Goal: Find specific page/section: Find specific page/section

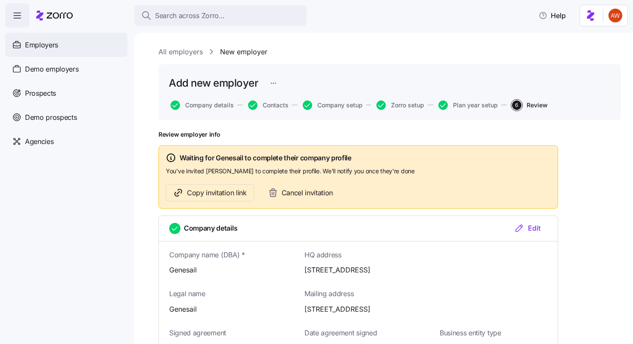
click at [58, 43] on span "Employers" at bounding box center [41, 45] width 33 height 11
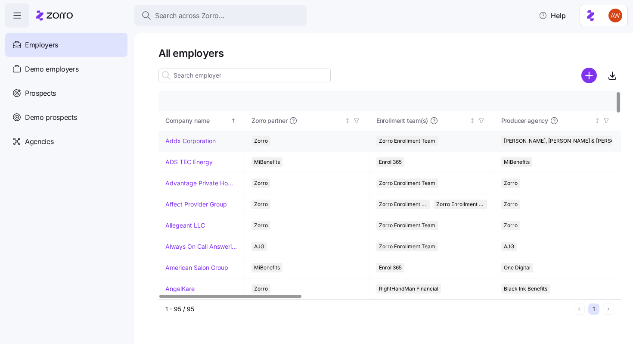
click at [173, 144] on link "Addx Corporation" at bounding box center [190, 140] width 50 height 9
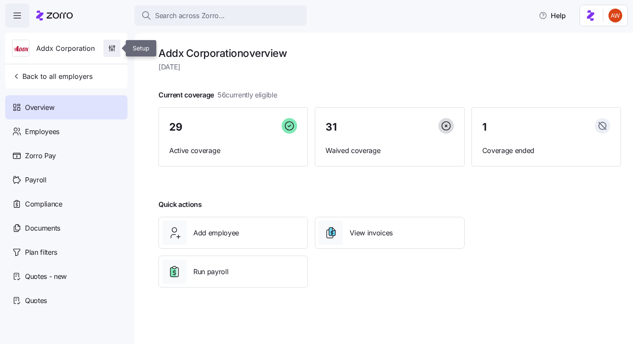
click at [112, 50] on icon "button" at bounding box center [112, 48] width 9 height 9
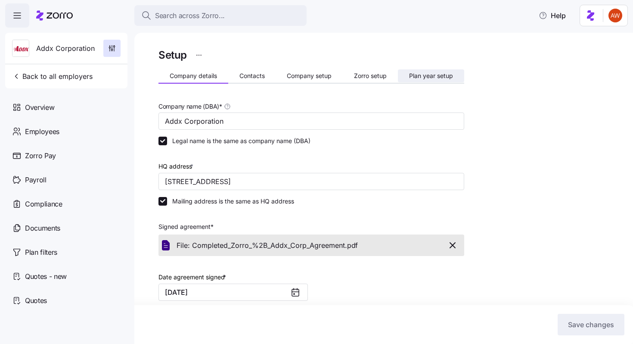
click at [416, 71] on button "Plan year setup" at bounding box center [431, 75] width 66 height 13
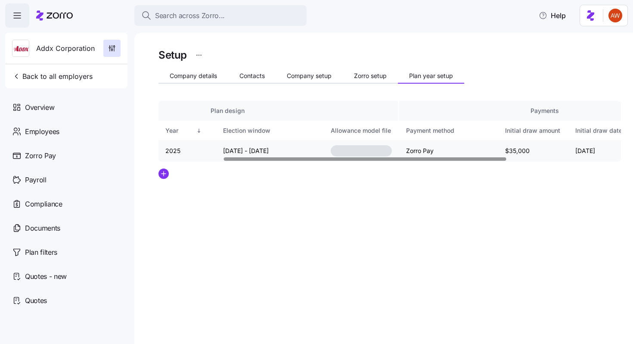
scroll to position [0, 105]
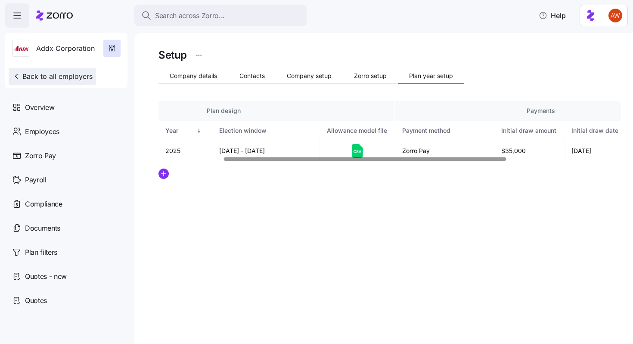
click at [70, 82] on button "Back to all employers" at bounding box center [52, 76] width 87 height 17
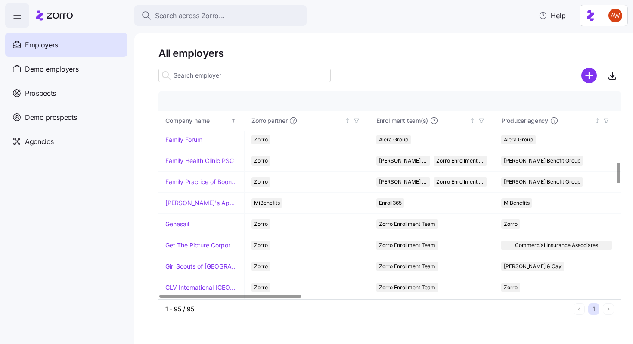
scroll to position [717, 0]
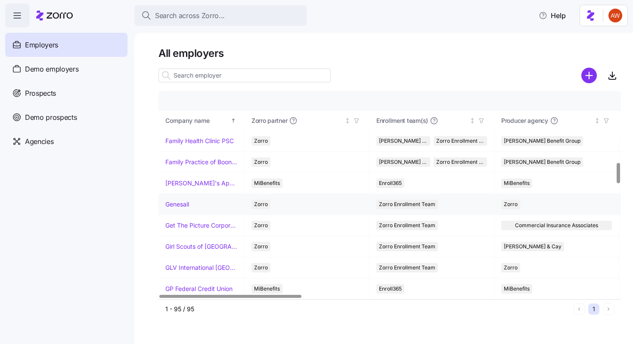
click at [173, 204] on link "Genesail" at bounding box center [177, 204] width 24 height 9
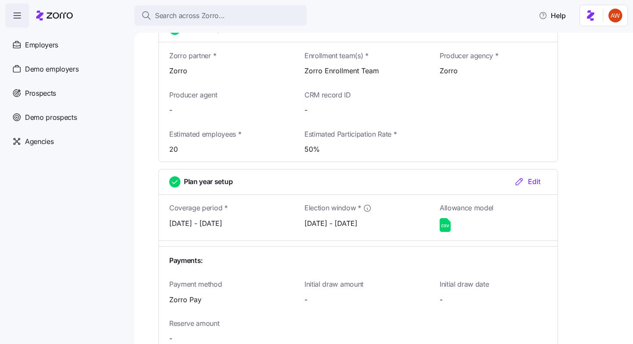
scroll to position [939, 0]
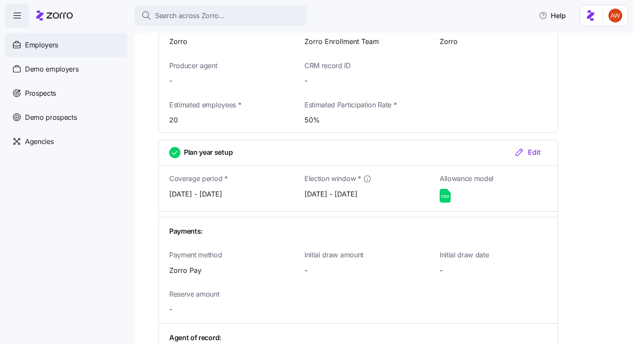
click at [50, 43] on span "Employers" at bounding box center [41, 45] width 33 height 11
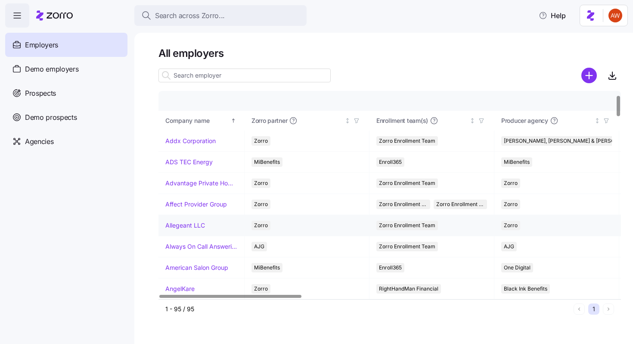
scroll to position [45, 0]
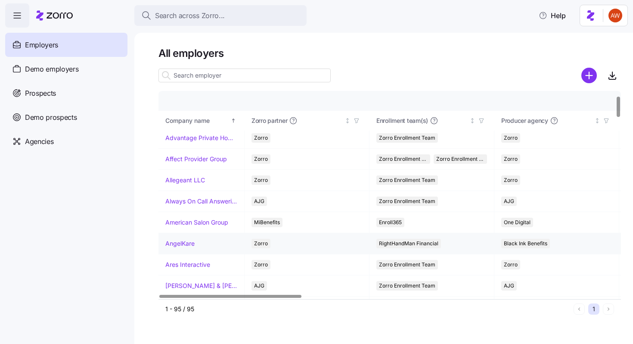
click at [180, 243] on link "AngelKare" at bounding box center [179, 243] width 29 height 9
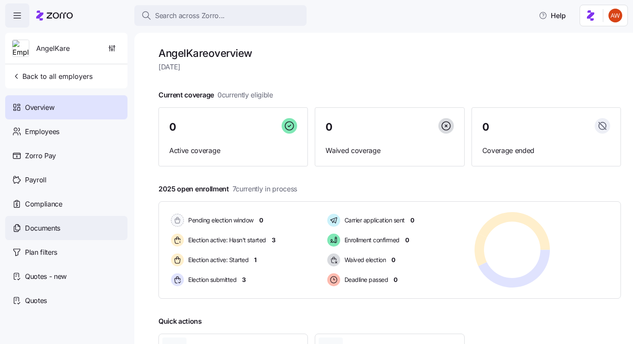
click at [53, 228] on span "Documents" at bounding box center [42, 228] width 35 height 11
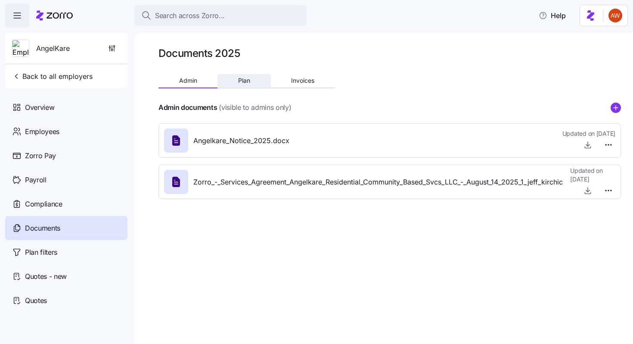
click at [243, 82] on span "Plan" at bounding box center [244, 80] width 12 height 6
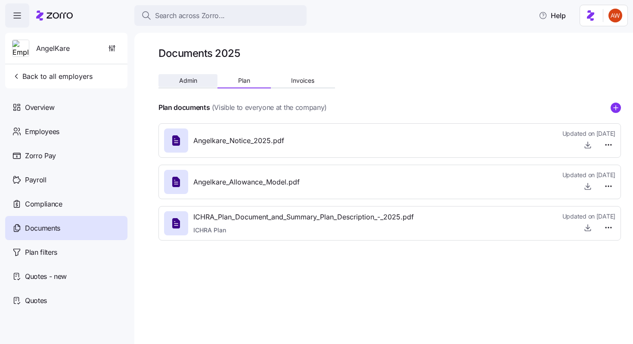
click at [187, 83] on span "Admin" at bounding box center [188, 80] width 18 height 6
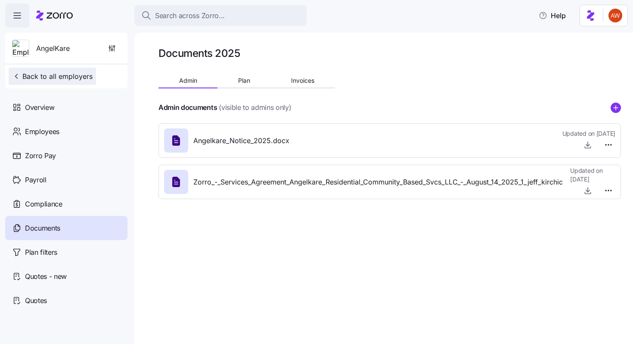
click at [87, 77] on span "Back to all employers" at bounding box center [52, 76] width 80 height 10
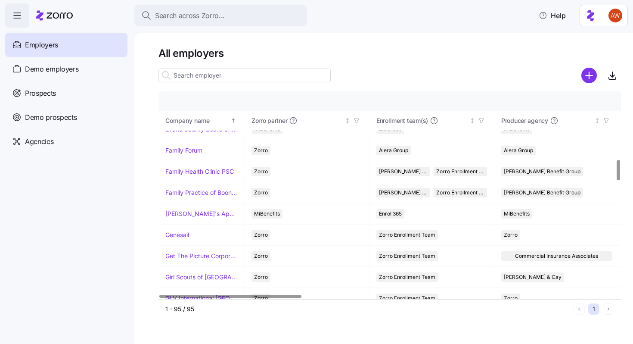
scroll to position [689, 0]
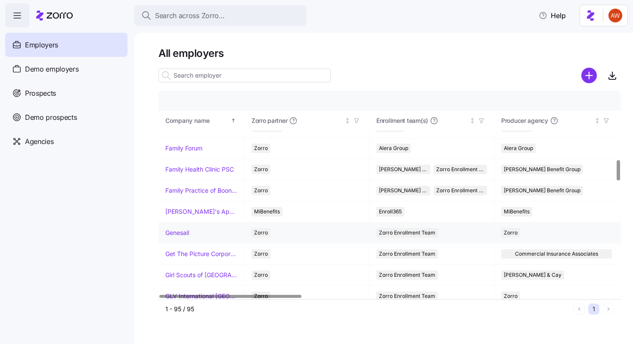
click at [184, 231] on link "Genesail" at bounding box center [177, 232] width 24 height 9
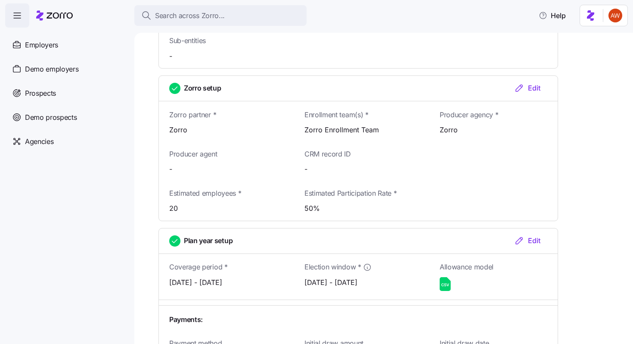
scroll to position [925, 0]
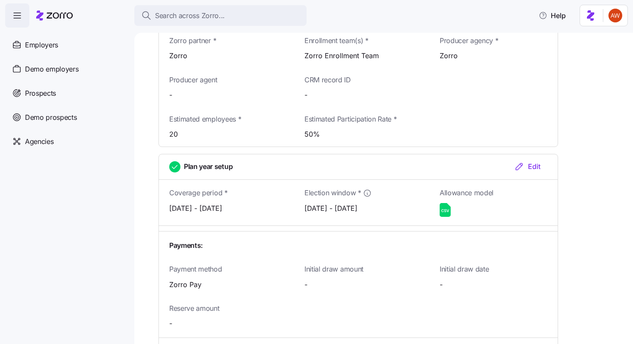
click at [446, 203] on icon at bounding box center [445, 210] width 11 height 14
